Goal: Entertainment & Leisure: Consume media (video, audio)

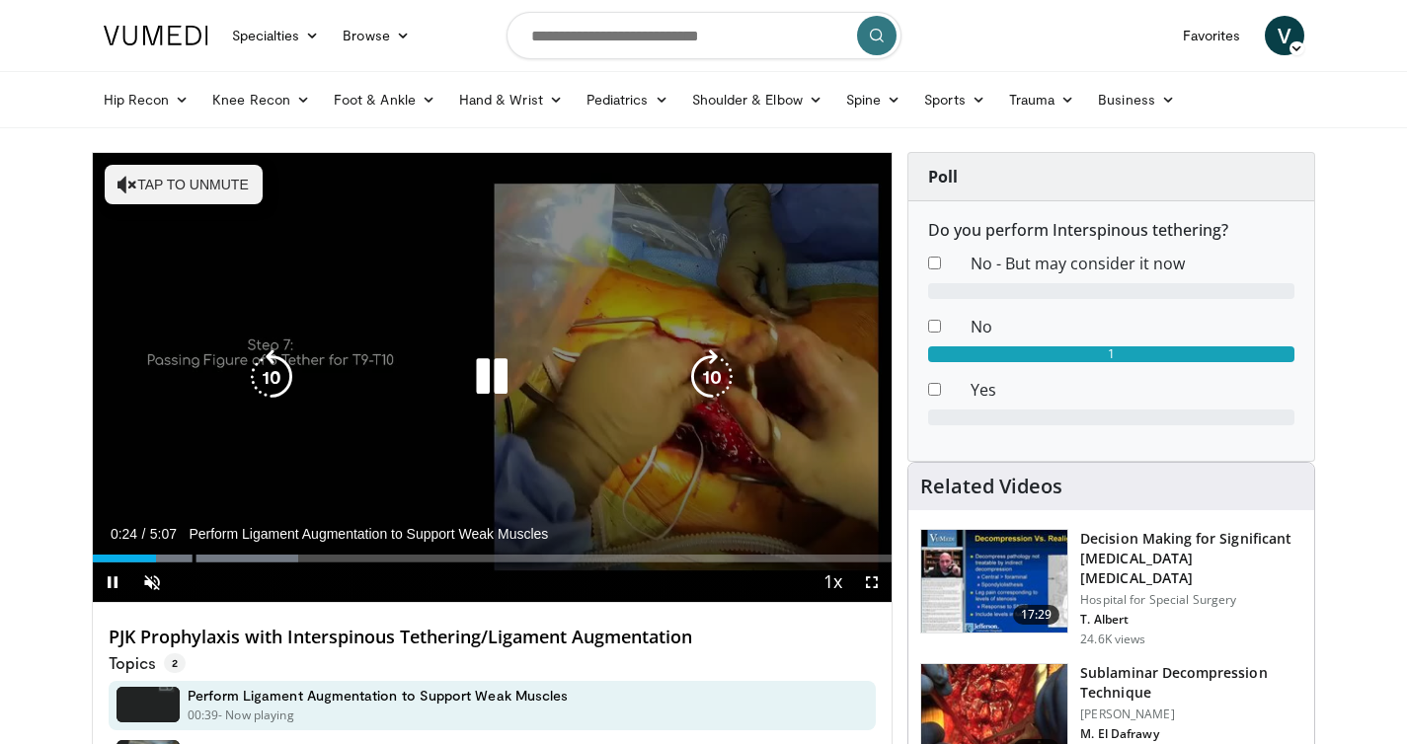
click at [492, 381] on icon "Video Player" at bounding box center [491, 376] width 55 height 55
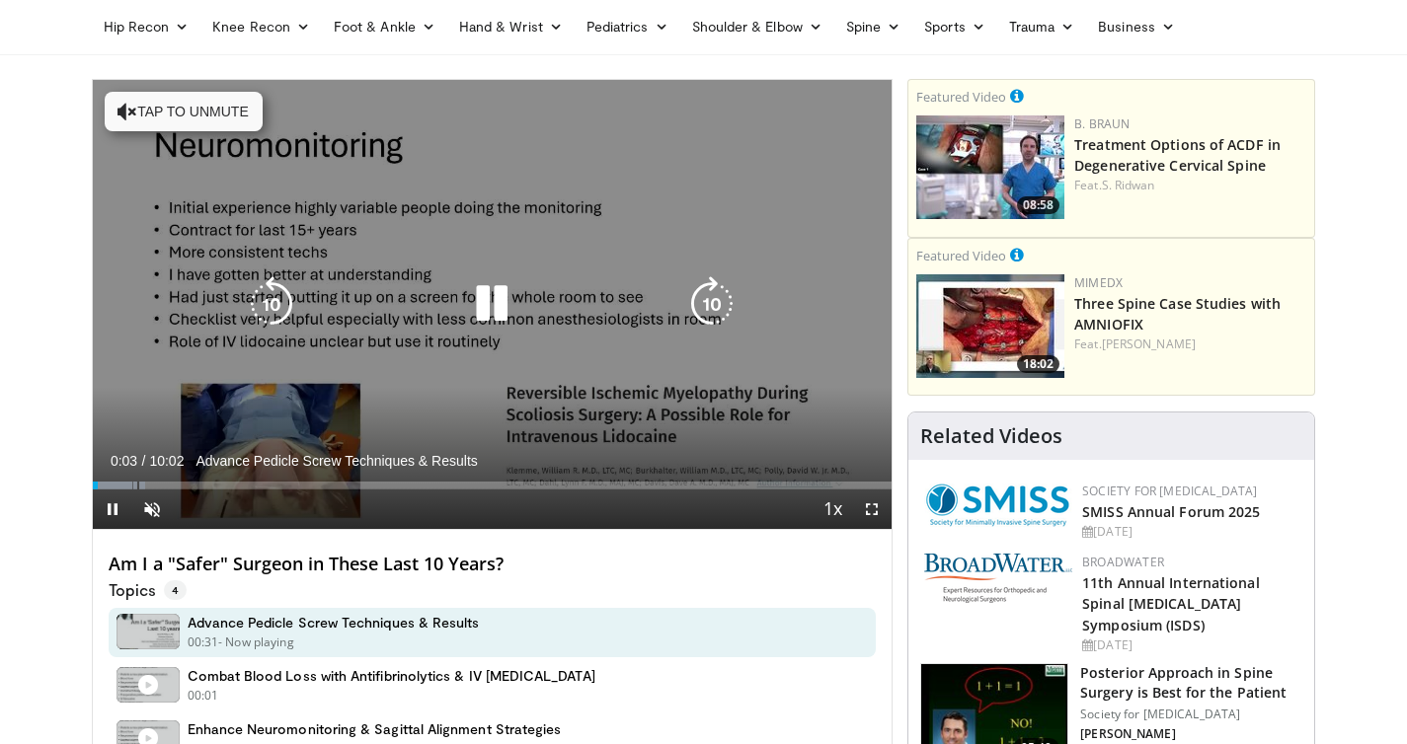
scroll to position [53, 0]
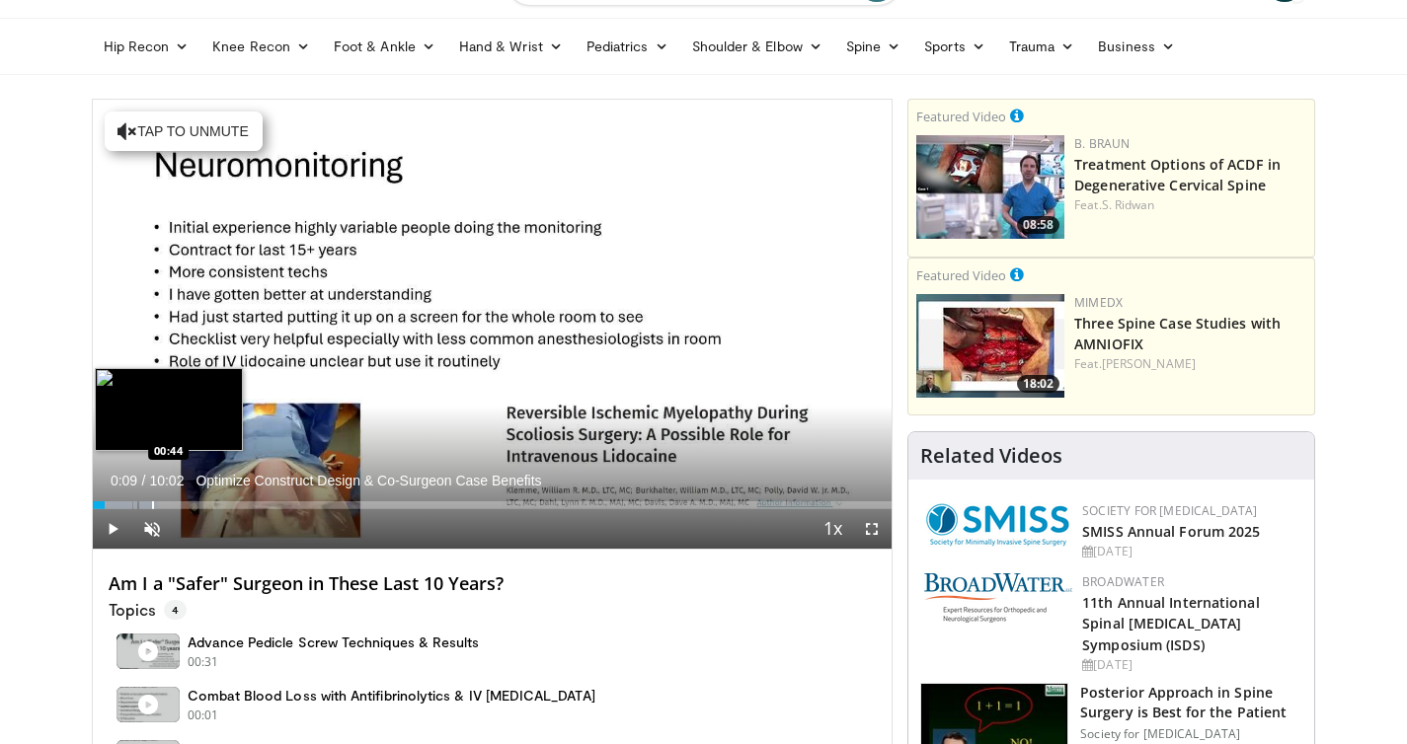
click at [152, 505] on div "Progress Bar" at bounding box center [153, 505] width 2 height 8
click at [183, 504] on div "Progress Bar" at bounding box center [175, 505] width 123 height 8
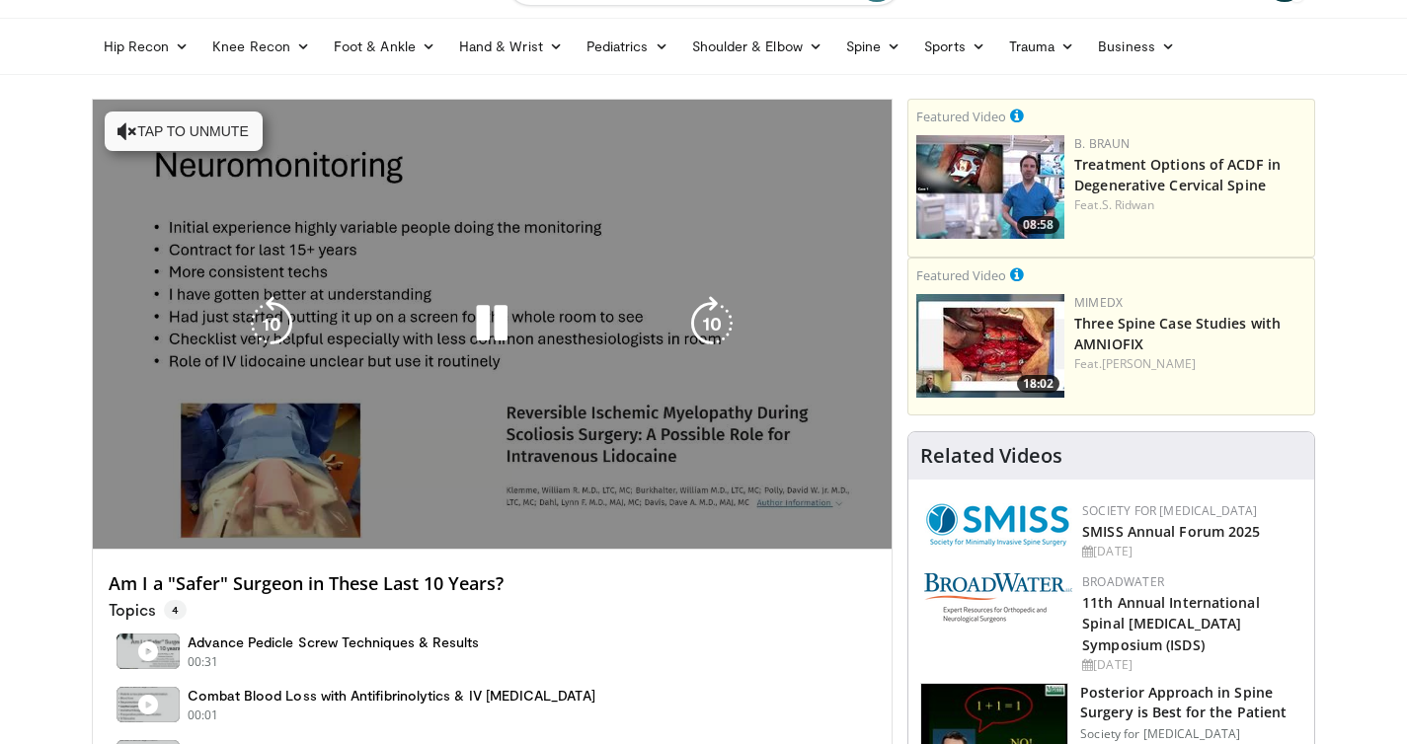
click at [209, 504] on video-js "**********" at bounding box center [493, 325] width 800 height 450
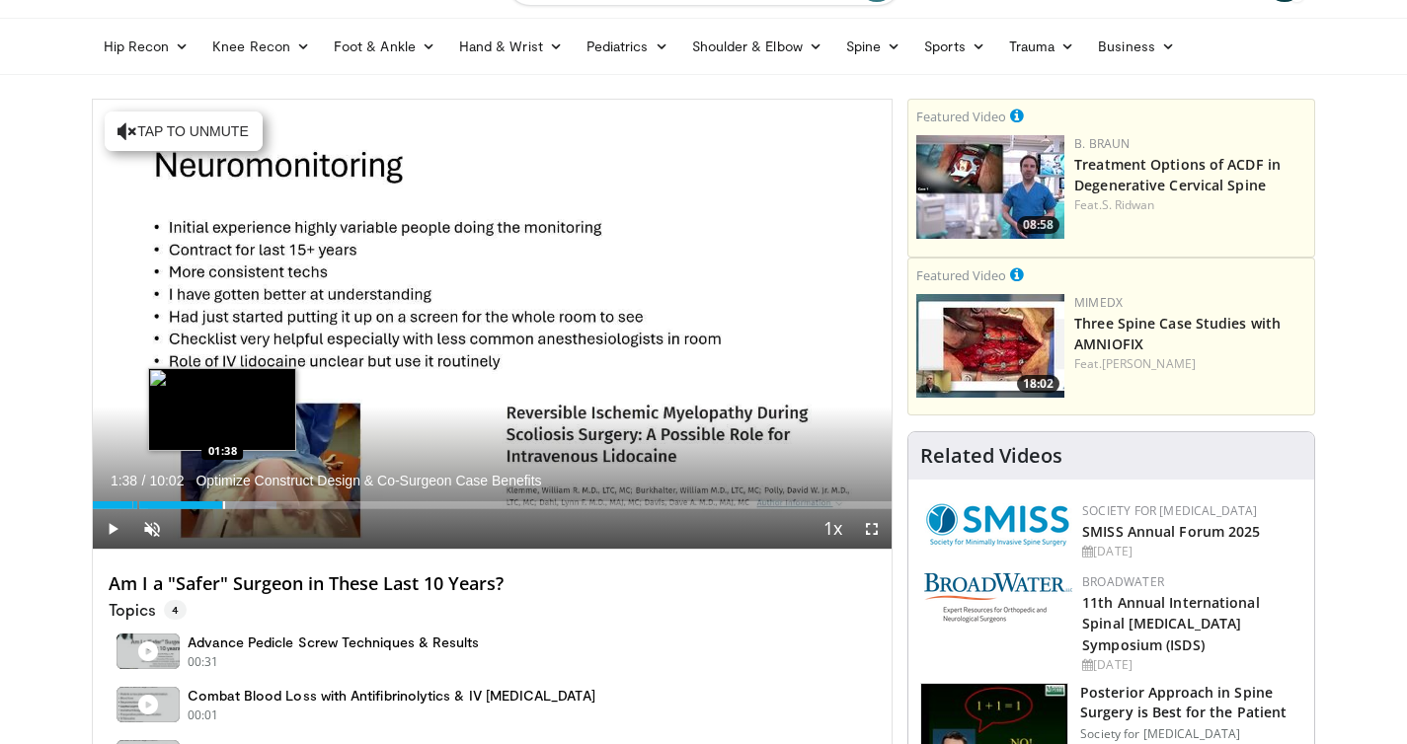
click at [223, 505] on div "Progress Bar" at bounding box center [224, 505] width 2 height 8
click at [259, 506] on div "Progress Bar" at bounding box center [260, 505] width 2 height 8
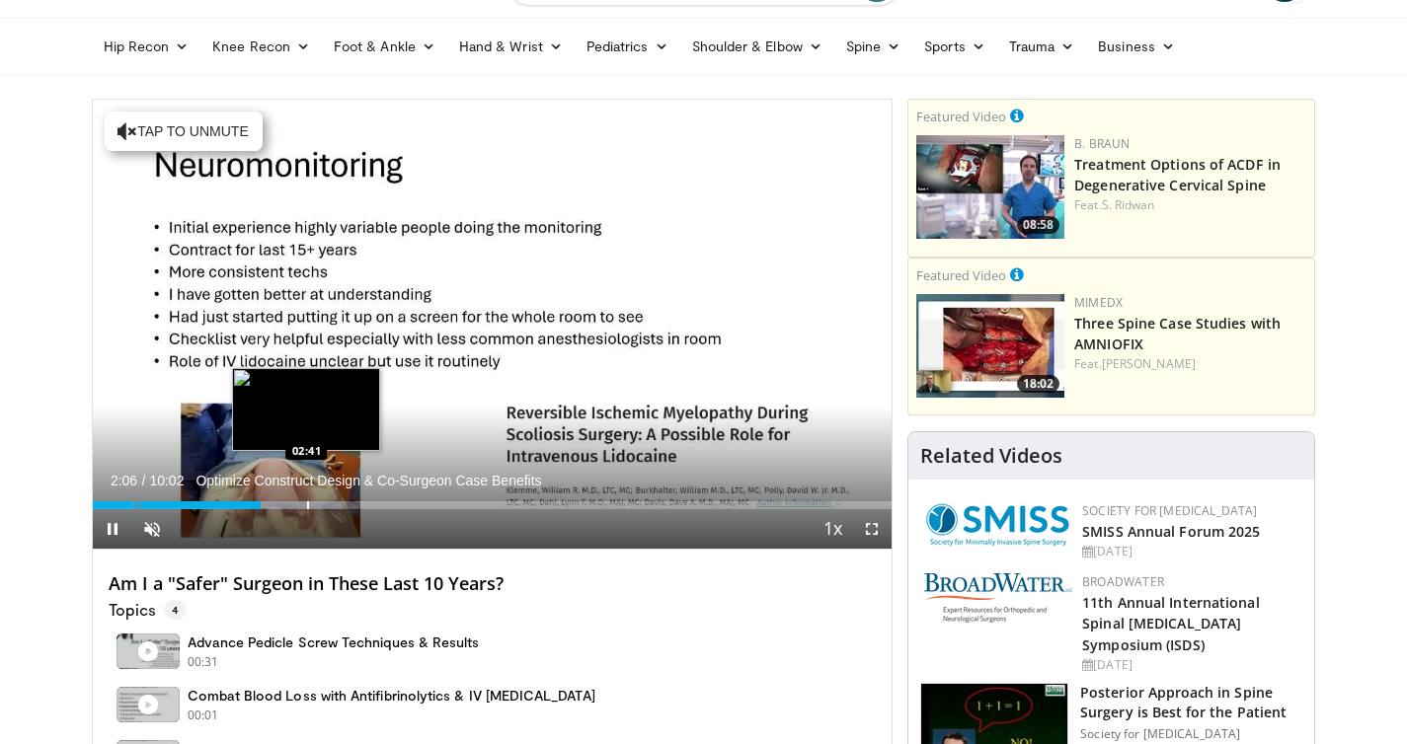
click at [307, 504] on div "Progress Bar" at bounding box center [308, 505] width 2 height 8
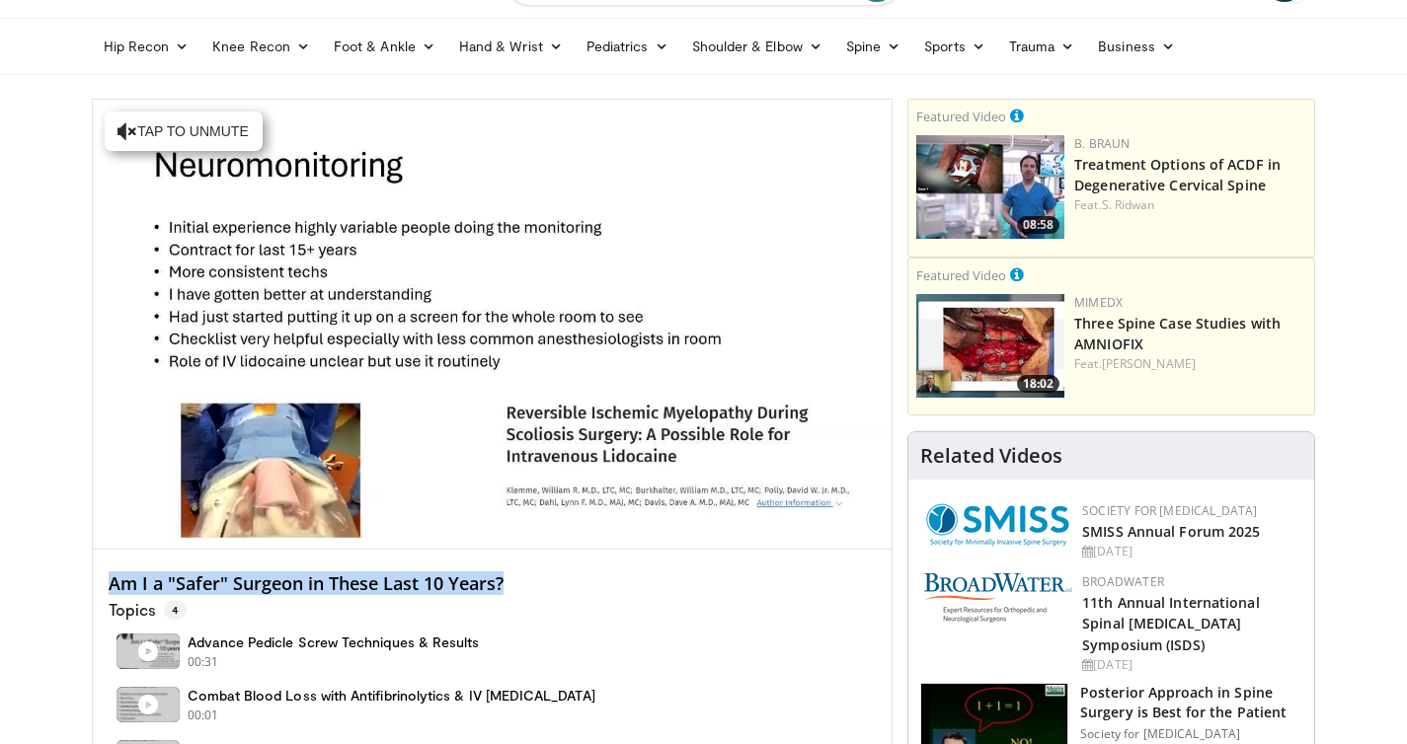
drag, startPoint x: 112, startPoint y: 584, endPoint x: 545, endPoint y: 587, distance: 433.3
click at [546, 588] on h4 "Am I a "Safer" Surgeon in These Last 10 Years?" at bounding box center [493, 584] width 768 height 22
copy h4 "Am I a "Safer" Surgeon in These Last 10 Years?"
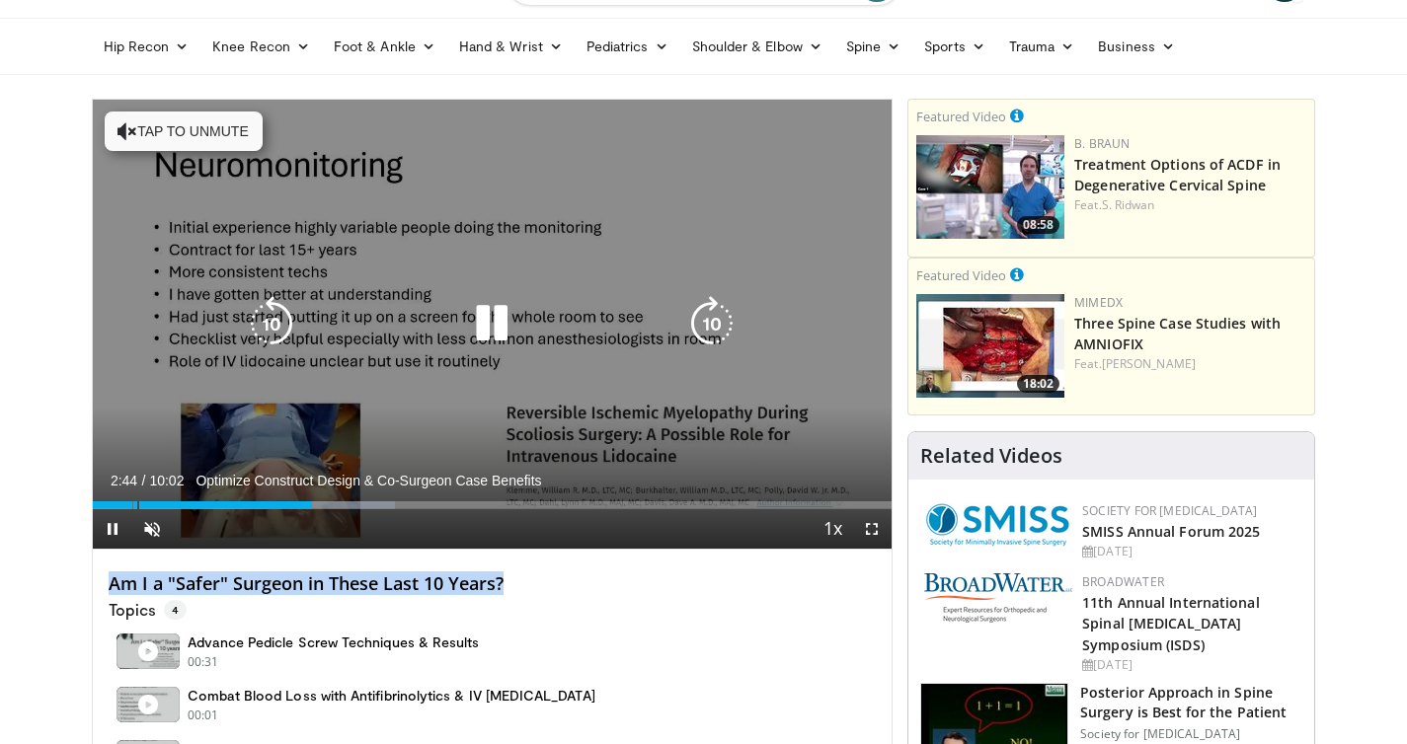
click at [479, 332] on icon "Video Player" at bounding box center [491, 323] width 55 height 55
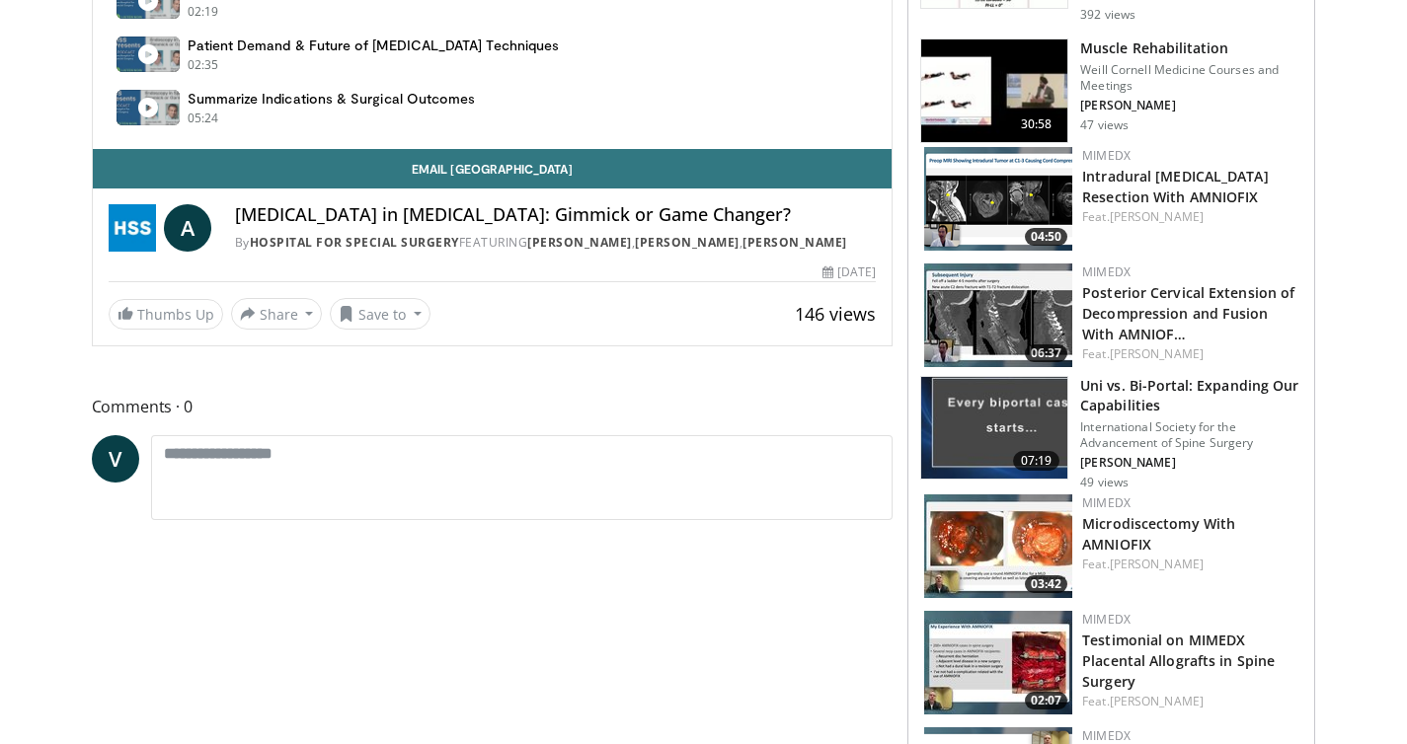
scroll to position [1060, 0]
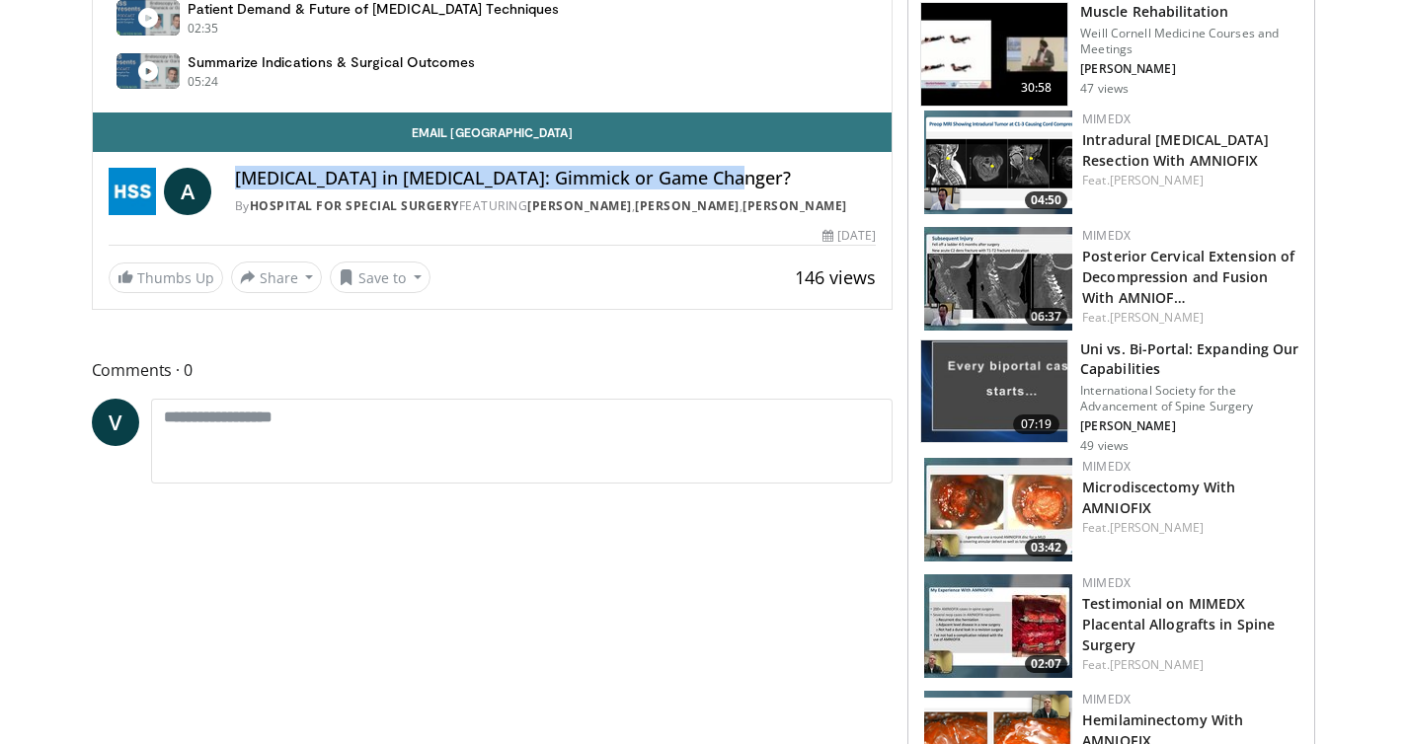
drag, startPoint x: 239, startPoint y: 182, endPoint x: 736, endPoint y: 179, distance: 497.5
click at [736, 179] on h4 "[MEDICAL_DATA] in [MEDICAL_DATA]: Gimmick or Game Changer?" at bounding box center [556, 179] width 642 height 22
copy h4 "[MEDICAL_DATA] in [MEDICAL_DATA]: Gimmick or Game Changer?"
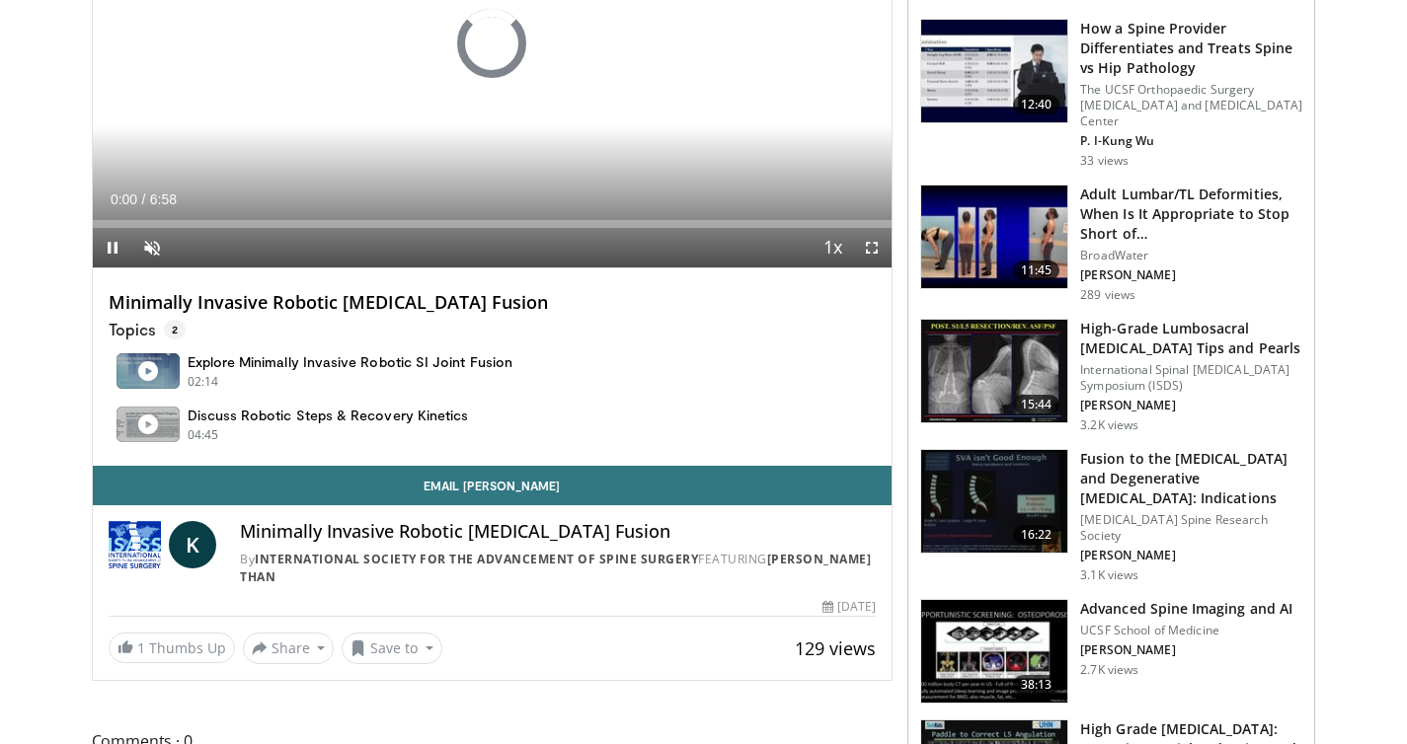
scroll to position [353, 0]
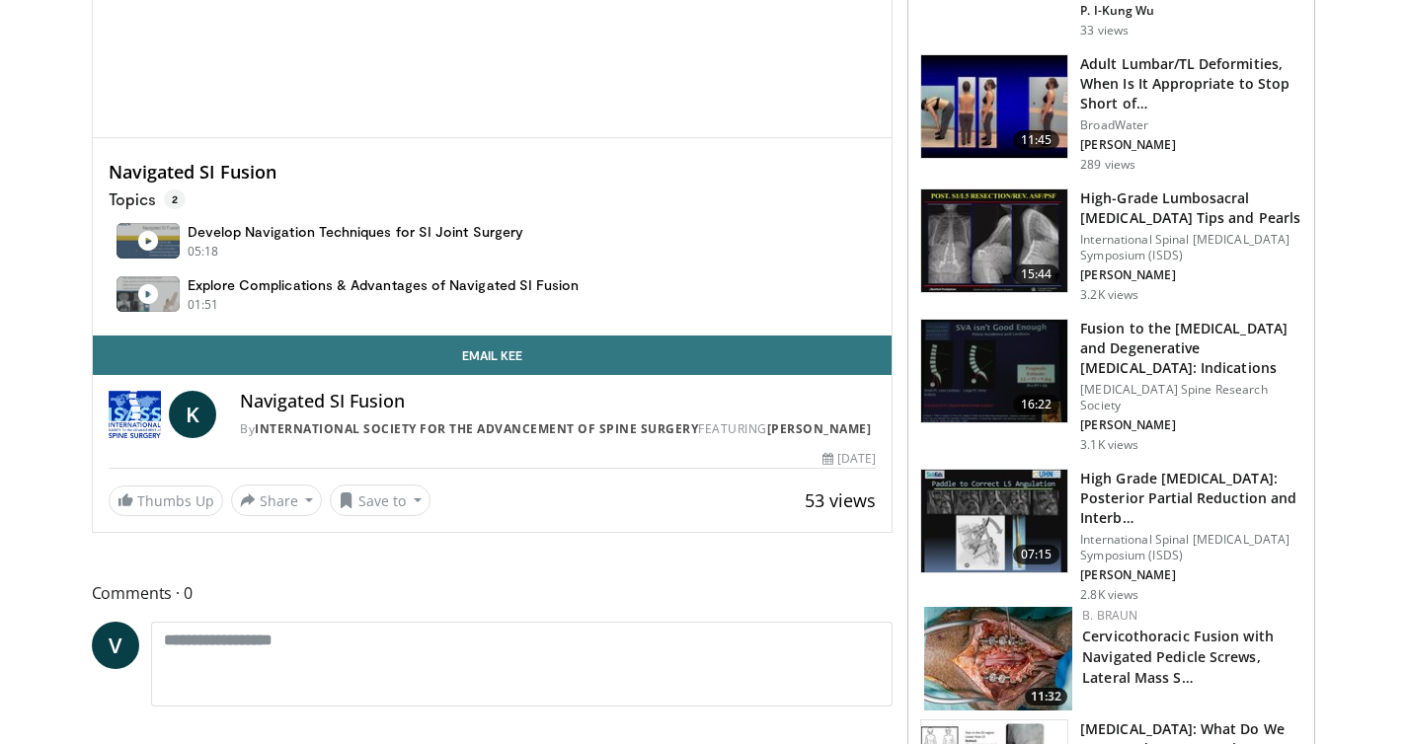
scroll to position [582, 0]
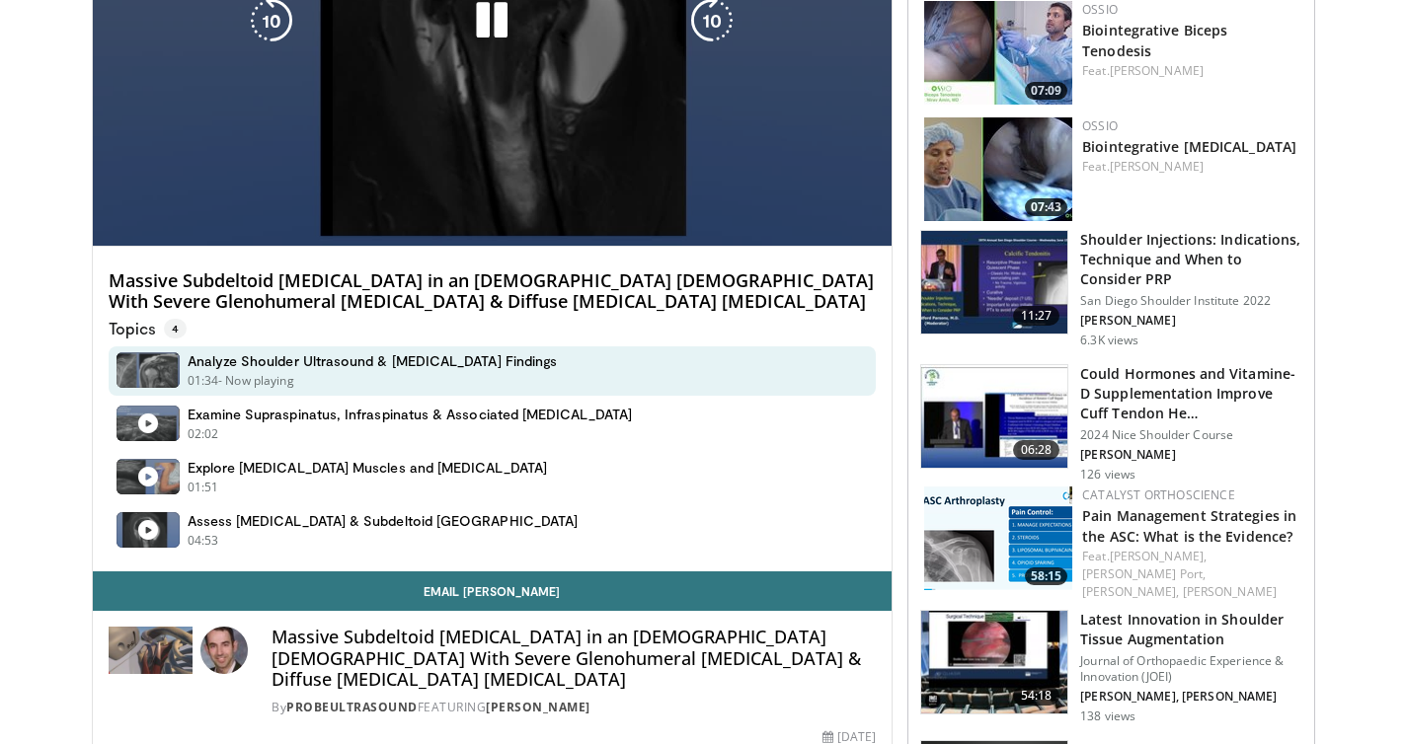
scroll to position [70, 0]
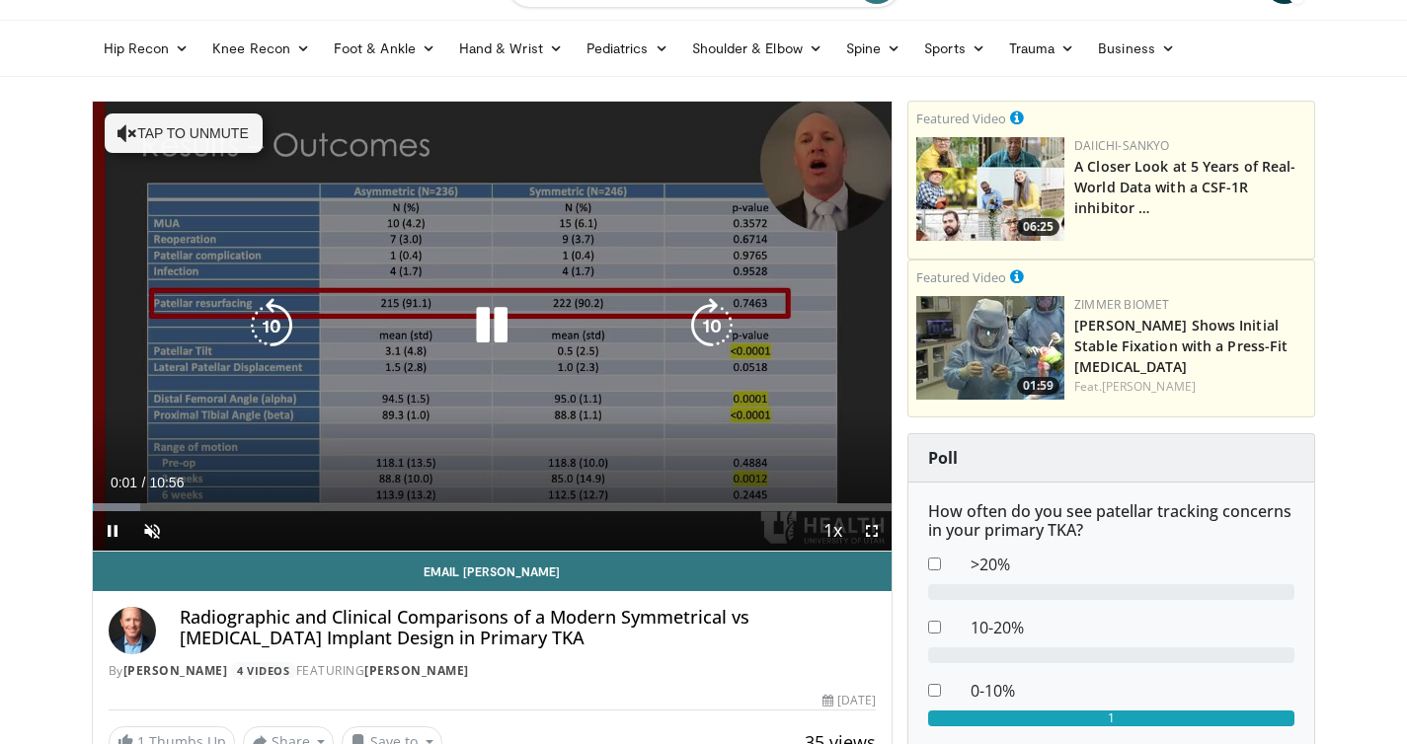
scroll to position [52, 0]
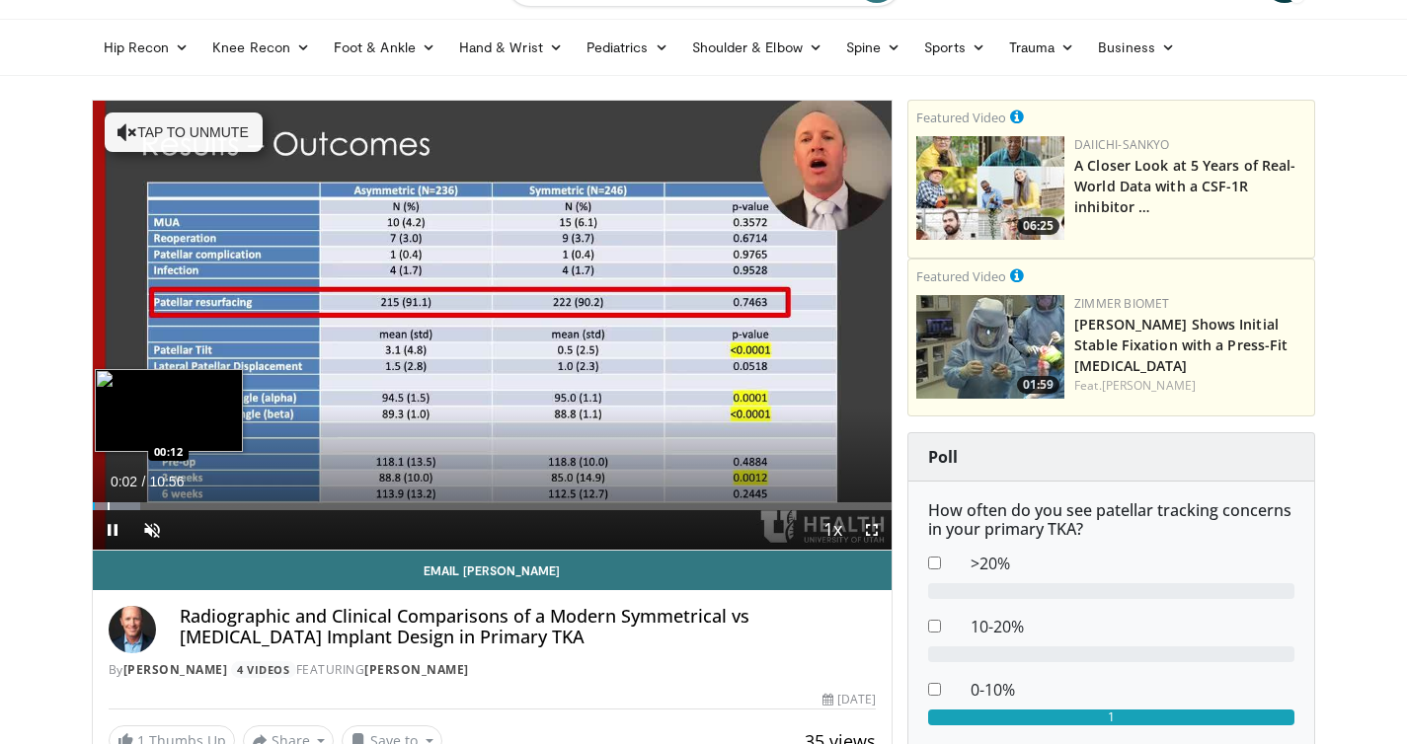
click at [108, 508] on div "Progress Bar" at bounding box center [109, 506] width 2 height 8
click at [128, 508] on div "Progress Bar" at bounding box center [129, 506] width 2 height 8
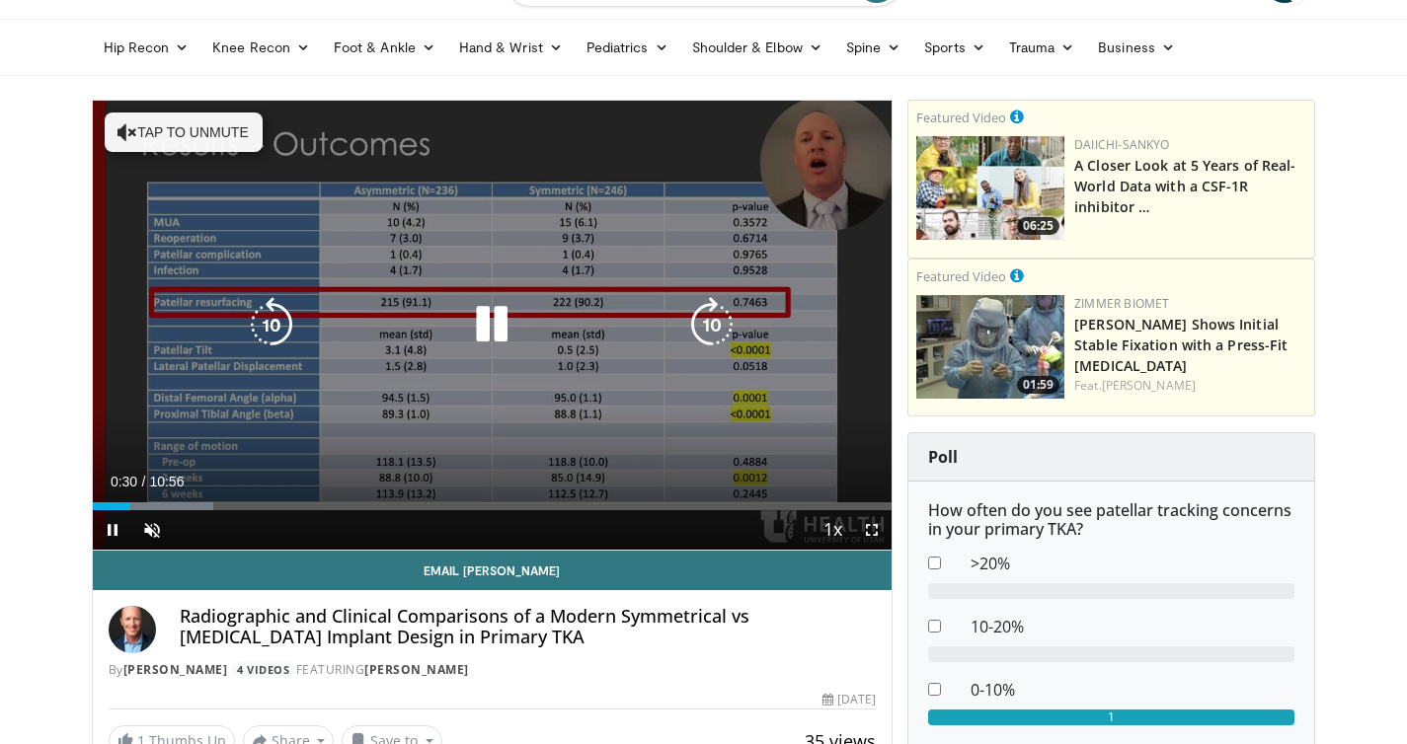
click at [468, 332] on icon "Video Player" at bounding box center [491, 324] width 55 height 55
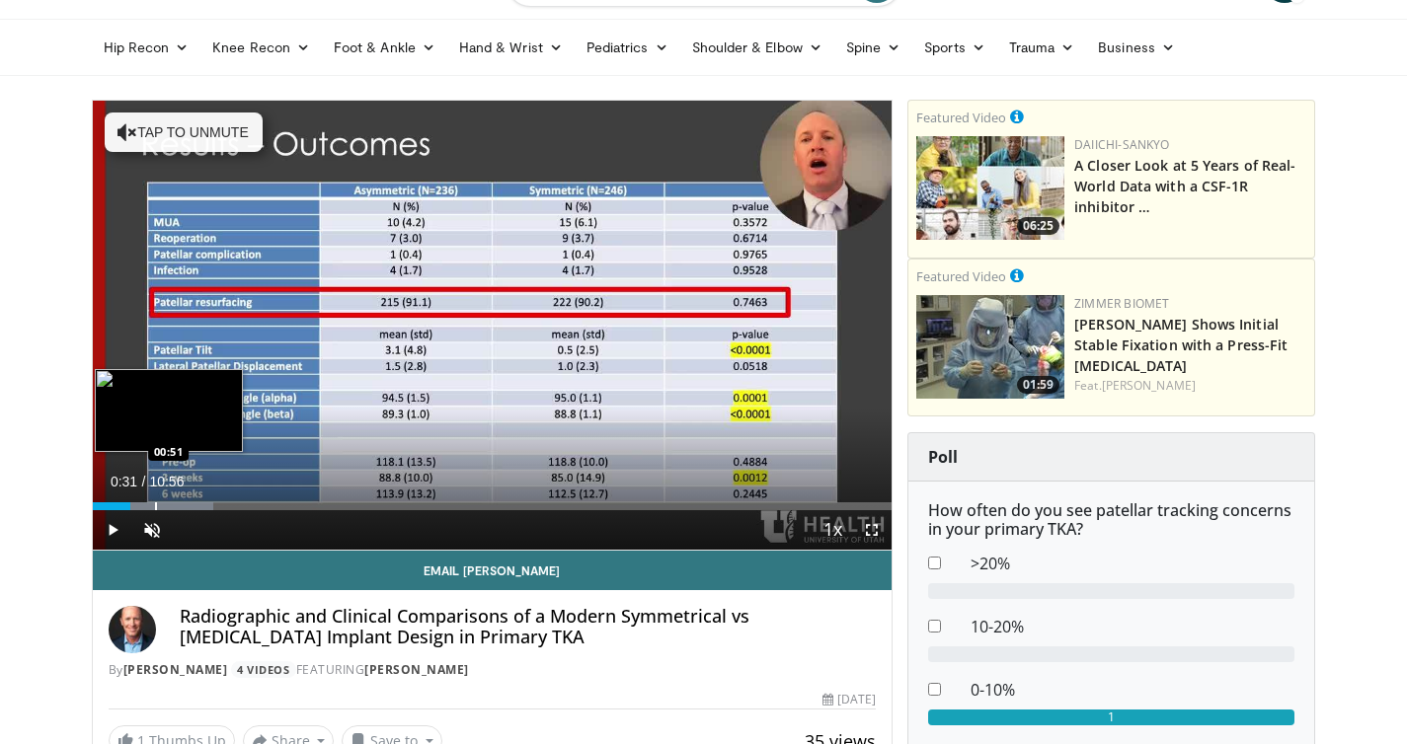
click at [154, 500] on div "Loaded : 15.11% 00:31 00:51" at bounding box center [493, 501] width 800 height 19
click at [182, 502] on div "Progress Bar" at bounding box center [181, 506] width 2 height 8
click at [213, 504] on div "Progress Bar" at bounding box center [214, 506] width 2 height 8
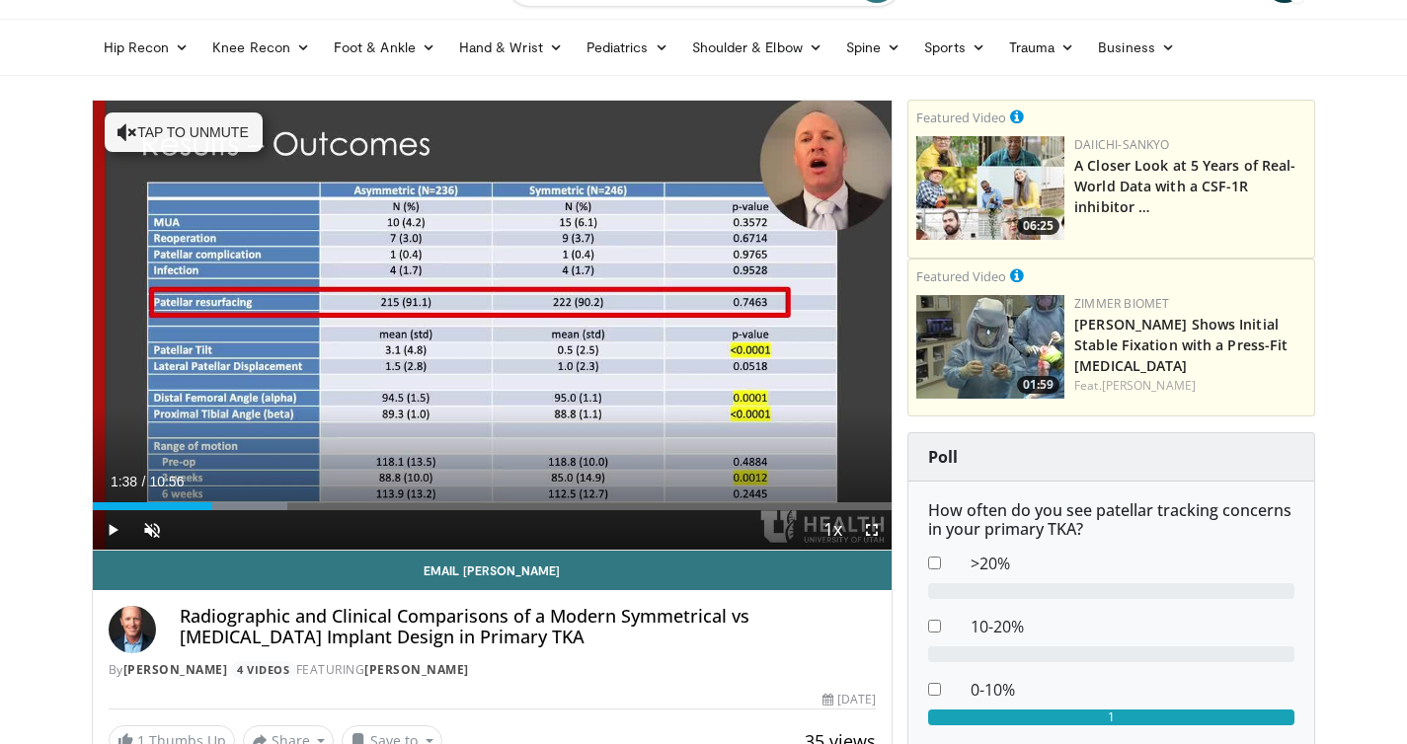
click at [240, 510] on div "Current Time 1:38 / Duration 10:56 Play Skip Backward Skip Forward Unmute Loade…" at bounding box center [493, 529] width 800 height 39
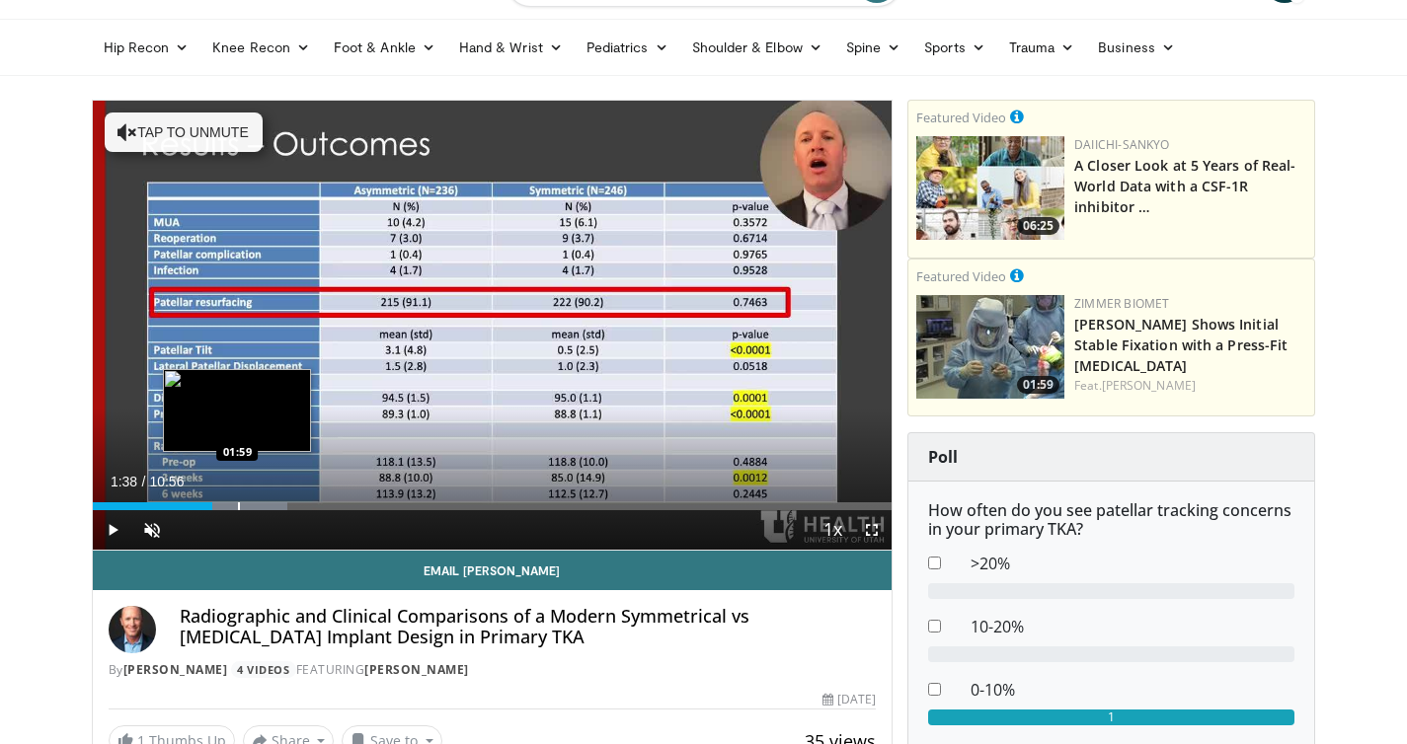
click at [238, 506] on div "Progress Bar" at bounding box center [239, 506] width 2 height 8
click at [271, 505] on div "Progress Bar" at bounding box center [272, 506] width 2 height 8
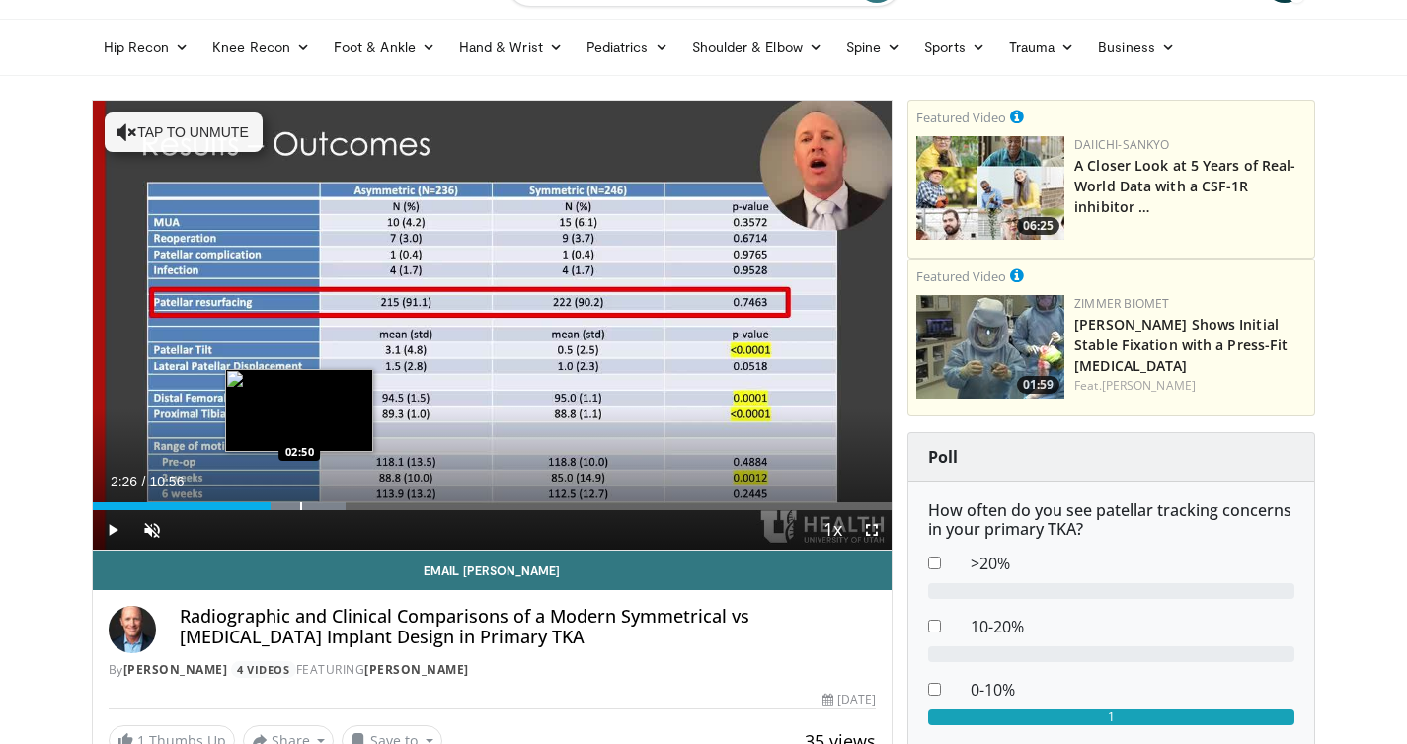
click at [301, 505] on div "Progress Bar" at bounding box center [301, 506] width 2 height 8
click at [335, 505] on div "Progress Bar" at bounding box center [336, 506] width 2 height 8
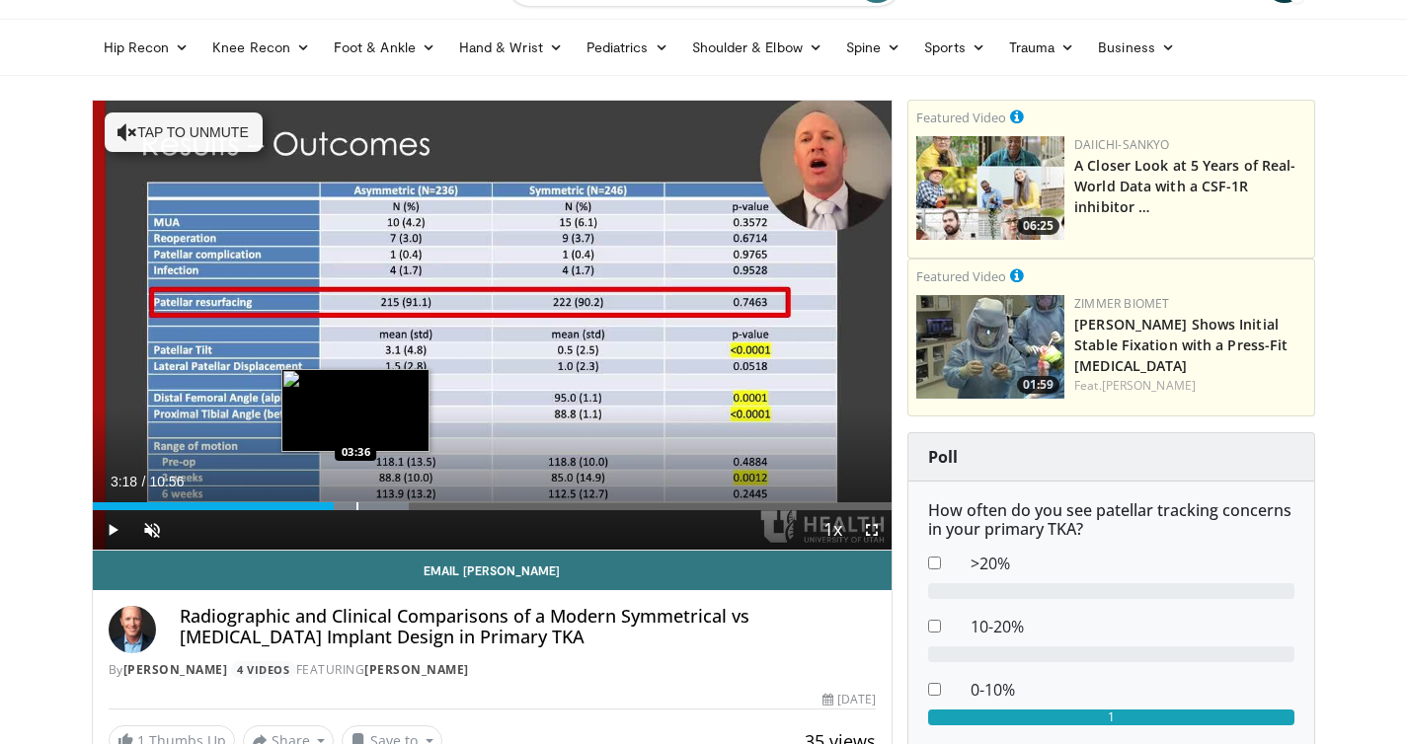
click at [356, 506] on div "Progress Bar" at bounding box center [357, 506] width 2 height 8
click at [390, 506] on div "Progress Bar" at bounding box center [391, 506] width 2 height 8
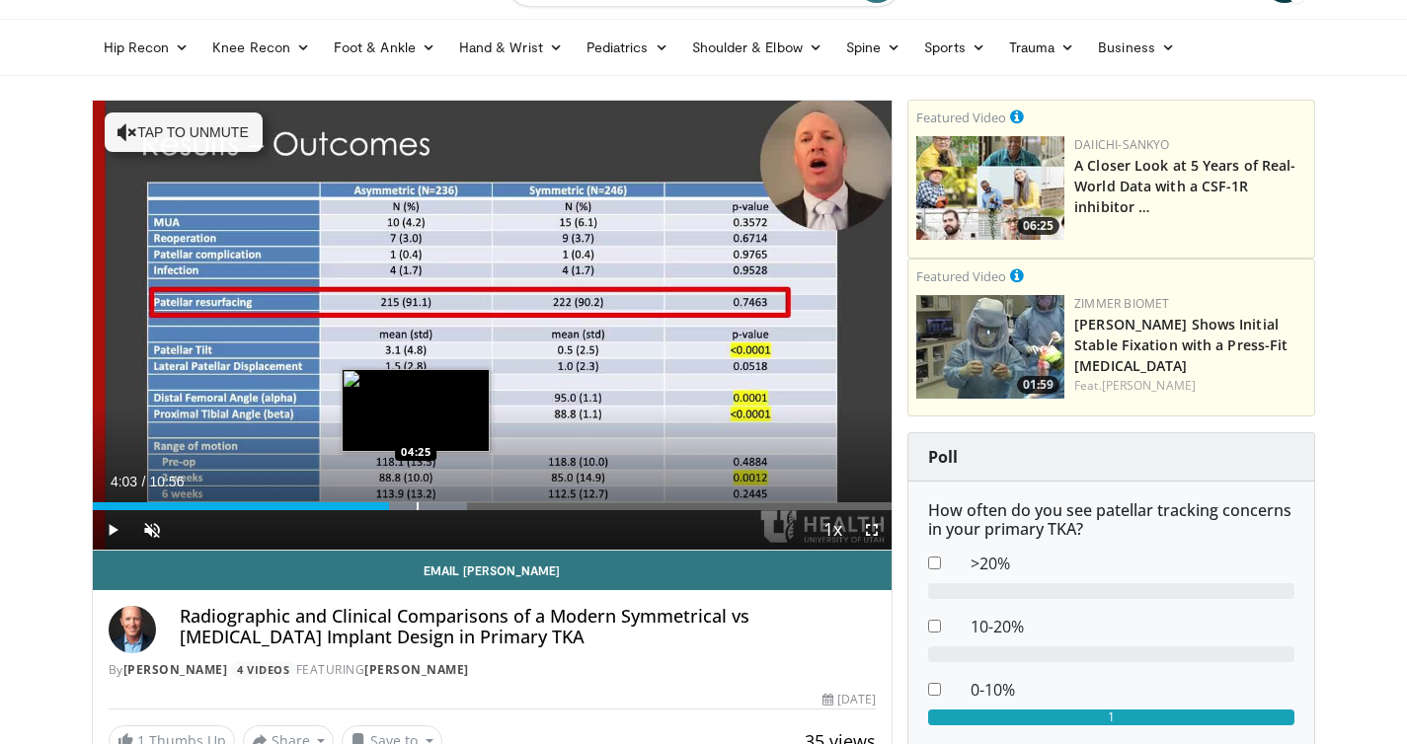
click at [417, 506] on div "Progress Bar" at bounding box center [418, 506] width 2 height 8
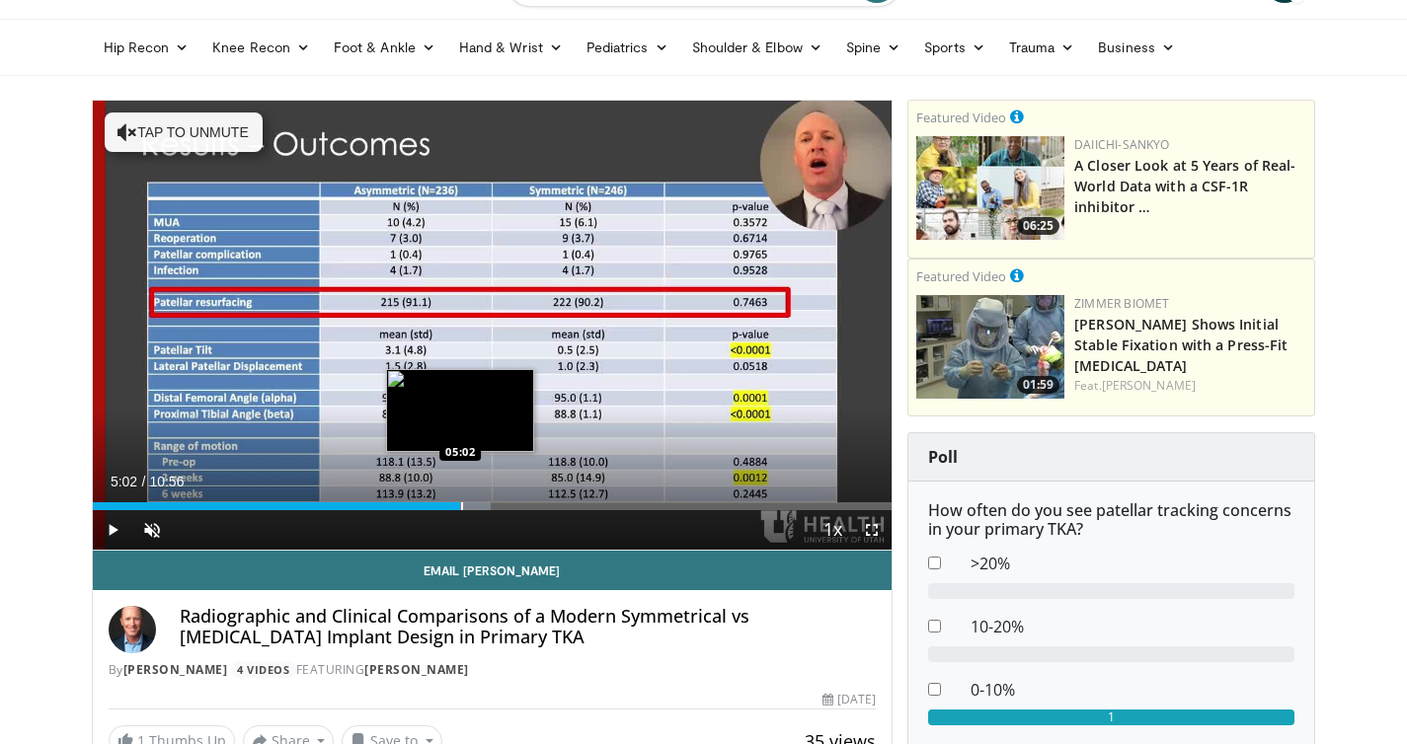
click at [461, 504] on div "Progress Bar" at bounding box center [462, 506] width 2 height 8
click at [491, 505] on div "Progress Bar" at bounding box center [491, 506] width 2 height 8
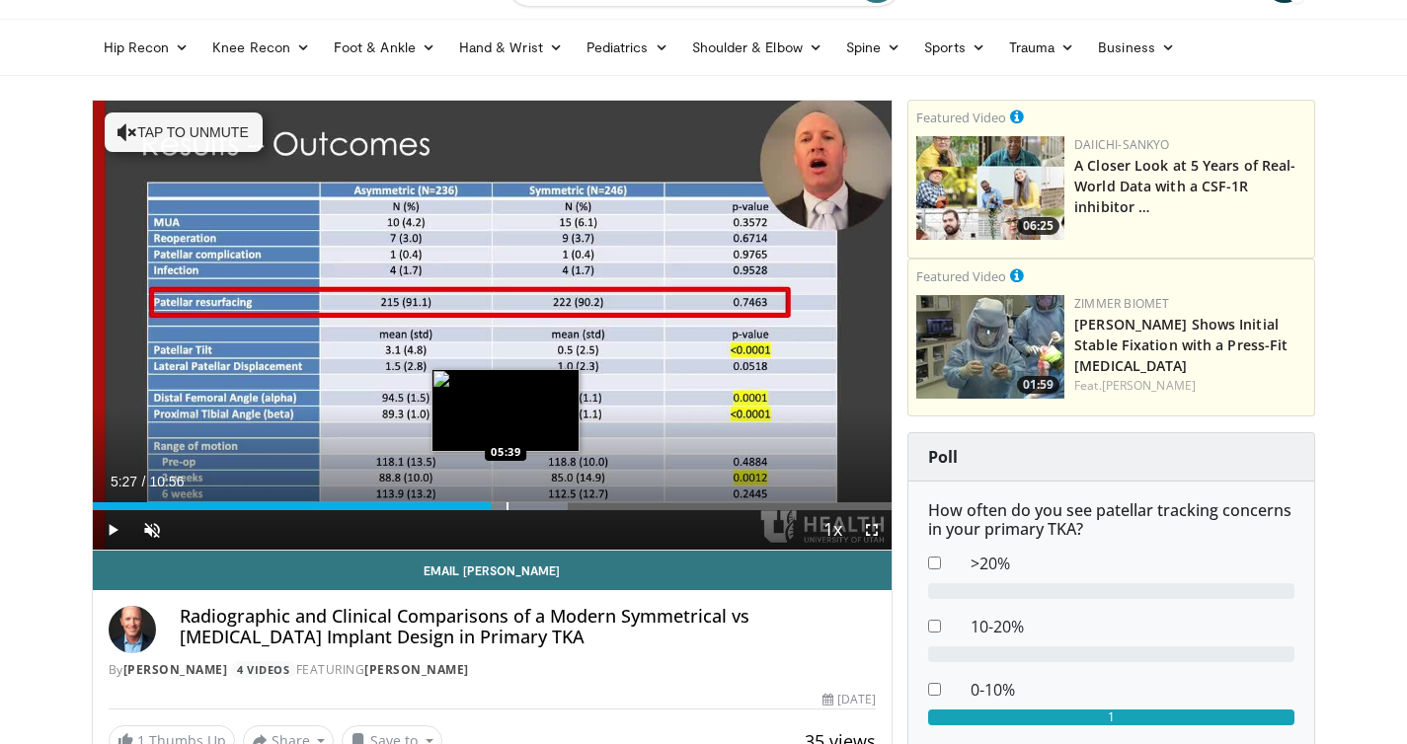
click at [506, 505] on div "Progress Bar" at bounding box center [507, 506] width 2 height 8
click at [532, 504] on div "Progress Bar" at bounding box center [533, 506] width 2 height 8
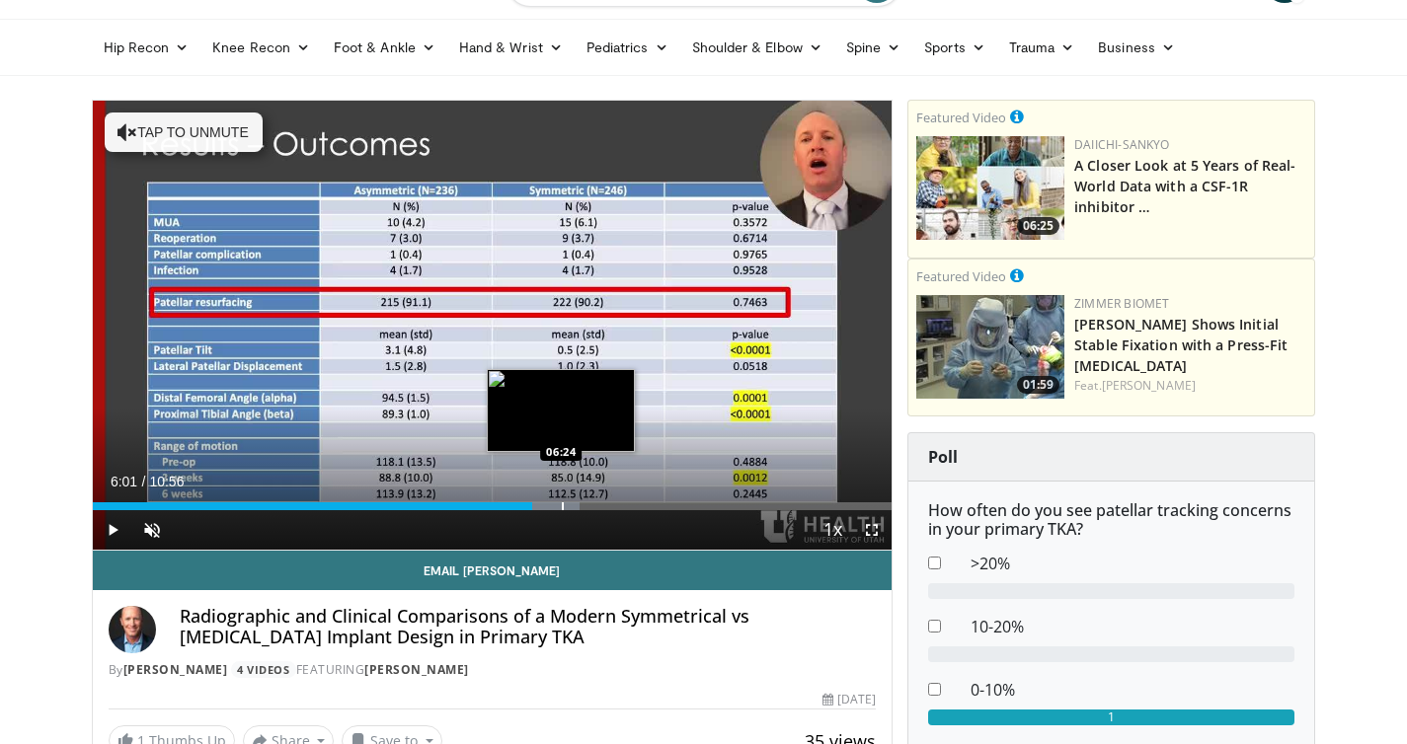
click at [562, 504] on div "Progress Bar" at bounding box center [563, 506] width 2 height 8
click at [580, 504] on div "Progress Bar" at bounding box center [580, 506] width 2 height 8
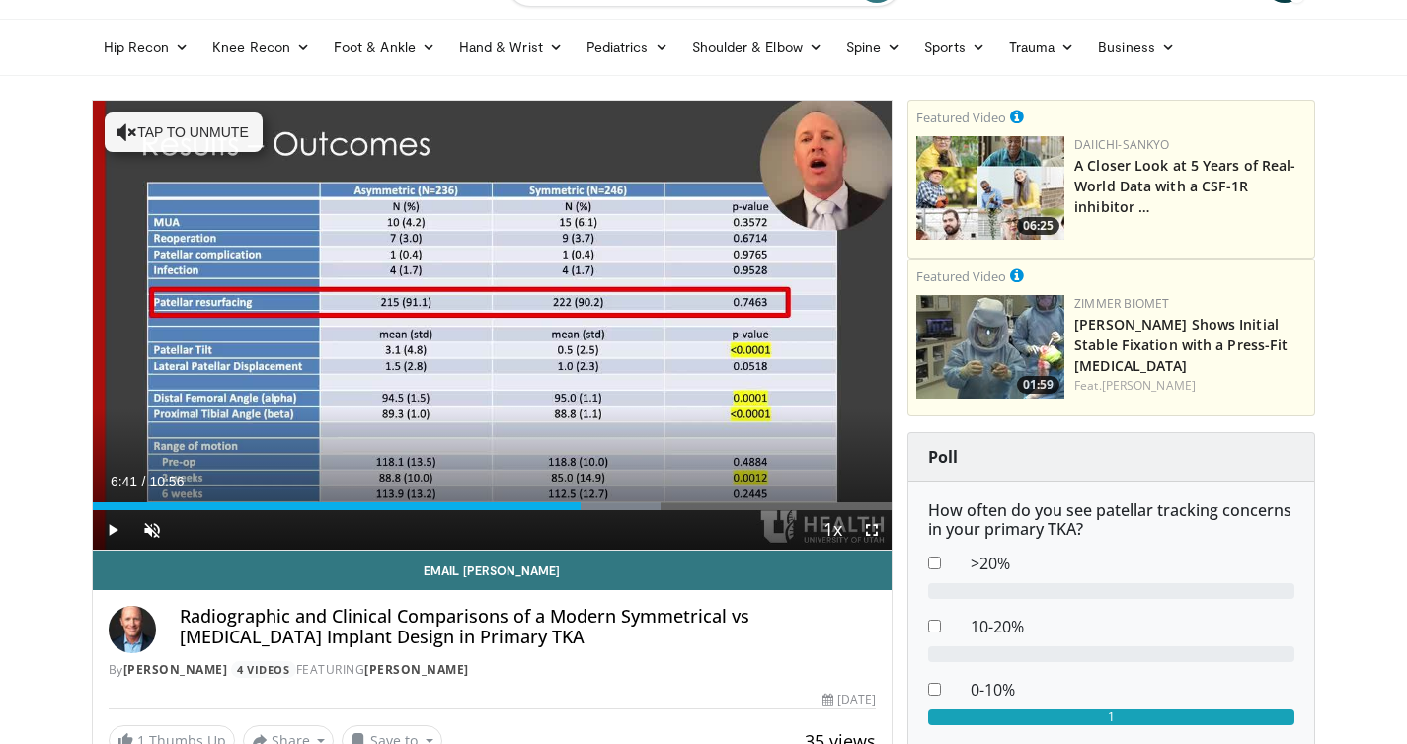
click at [616, 510] on div "Current Time 6:41 / Duration 10:56 Play Skip Backward Skip Forward Unmute Loade…" at bounding box center [493, 529] width 800 height 39
click at [611, 508] on div "Loaded : 71.02% 06:41 07:06" at bounding box center [493, 506] width 800 height 8
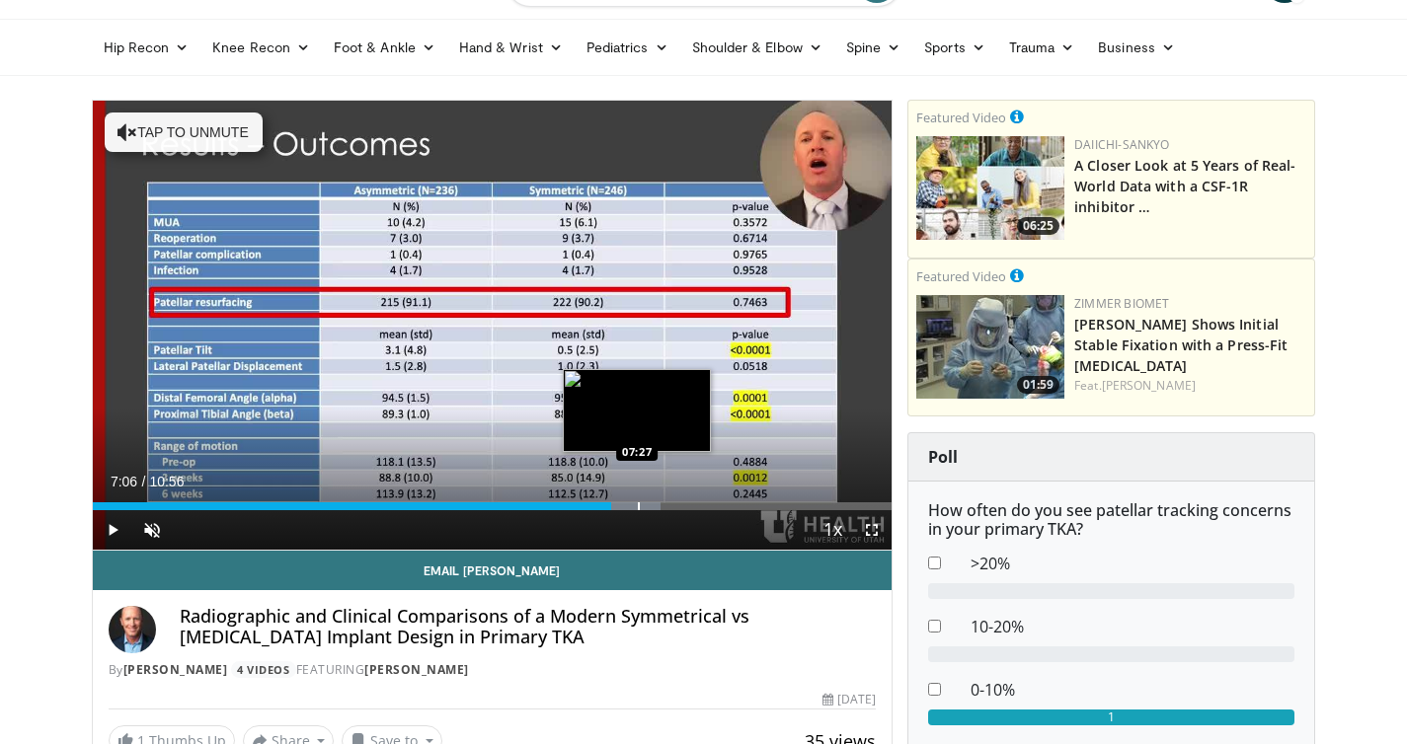
click at [638, 508] on div "Progress Bar" at bounding box center [639, 506] width 2 height 8
click at [671, 508] on div "Progress Bar" at bounding box center [672, 506] width 2 height 8
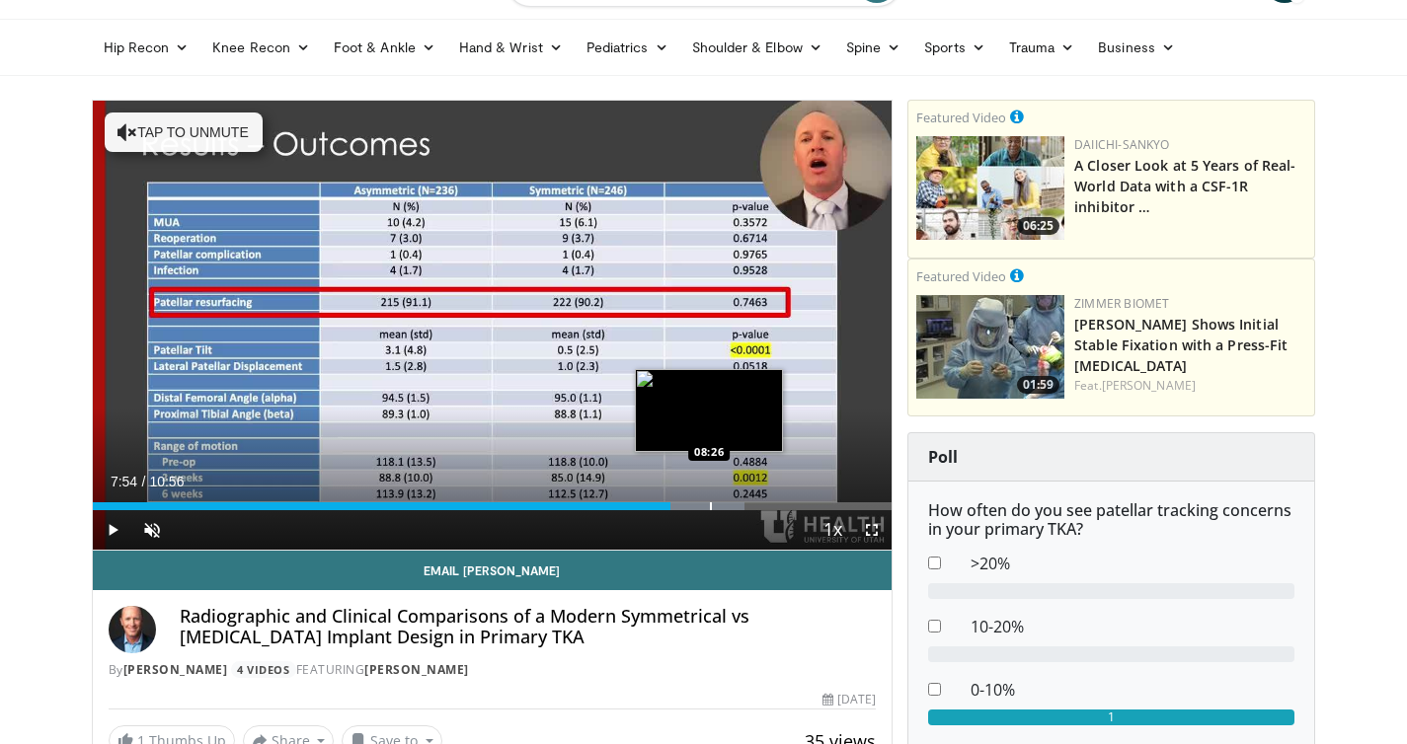
click at [710, 508] on div "Progress Bar" at bounding box center [711, 506] width 2 height 8
click at [751, 508] on div "Progress Bar" at bounding box center [752, 506] width 2 height 8
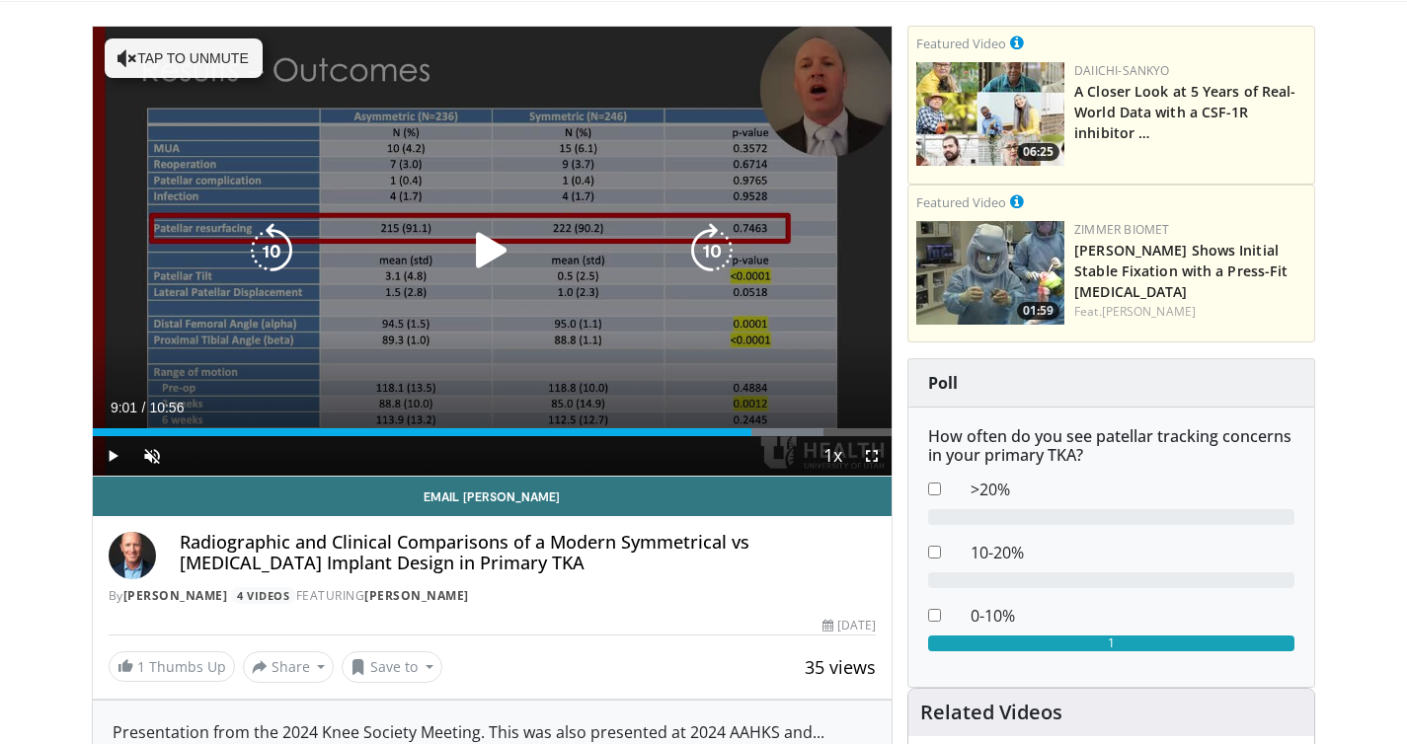
scroll to position [138, 0]
